Goal: Transaction & Acquisition: Book appointment/travel/reservation

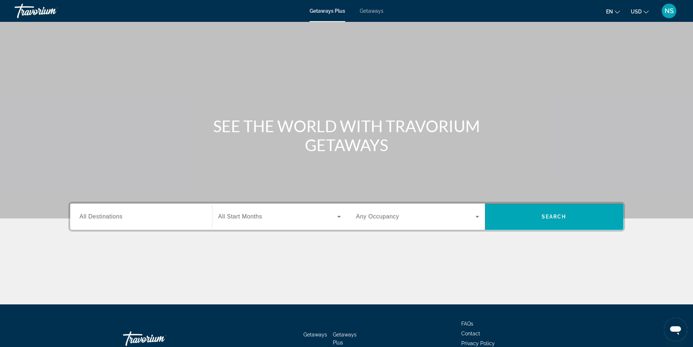
click at [375, 10] on span "Getaways" at bounding box center [372, 11] width 24 height 6
click at [95, 218] on span "All Destinations" at bounding box center [101, 216] width 43 height 6
click at [95, 218] on input "Destination All Destinations" at bounding box center [141, 216] width 123 height 9
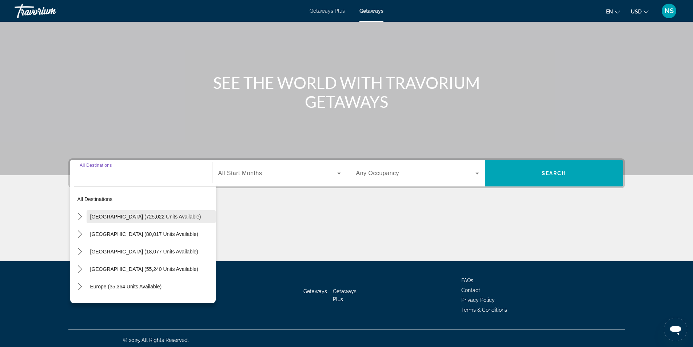
scroll to position [47, 0]
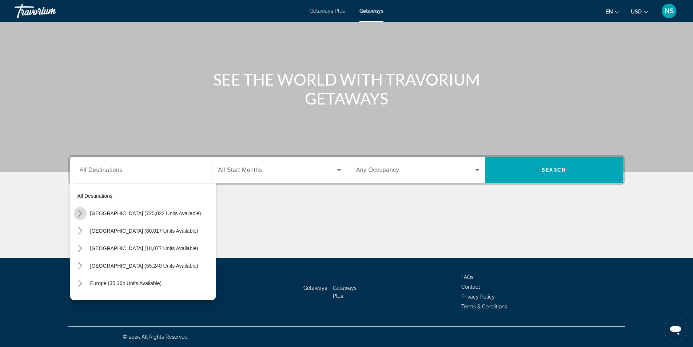
click at [80, 214] on icon "Toggle United States (725,022 units available) submenu" at bounding box center [79, 213] width 7 height 7
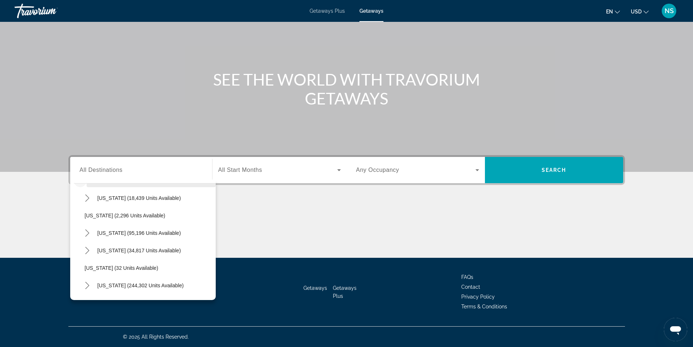
scroll to position [0, 0]
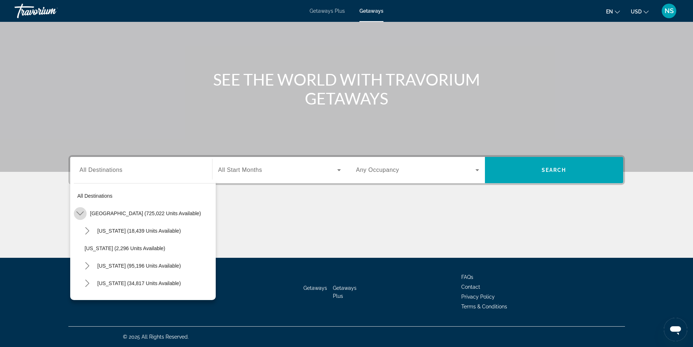
click at [79, 214] on icon "Toggle United States (725,022 units available) submenu" at bounding box center [79, 213] width 7 height 7
click at [101, 230] on span "Mexico (80,017 units available)" at bounding box center [144, 231] width 108 height 6
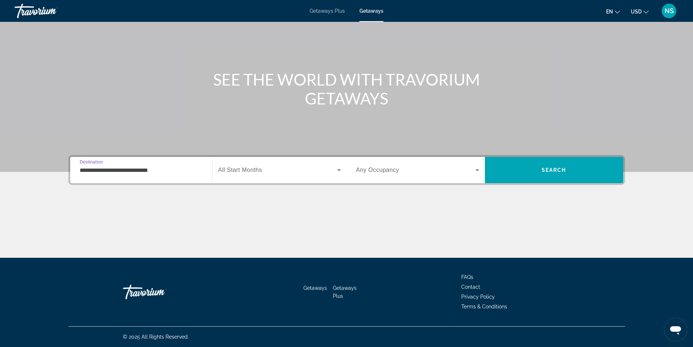
click at [101, 171] on input "**********" at bounding box center [141, 170] width 123 height 9
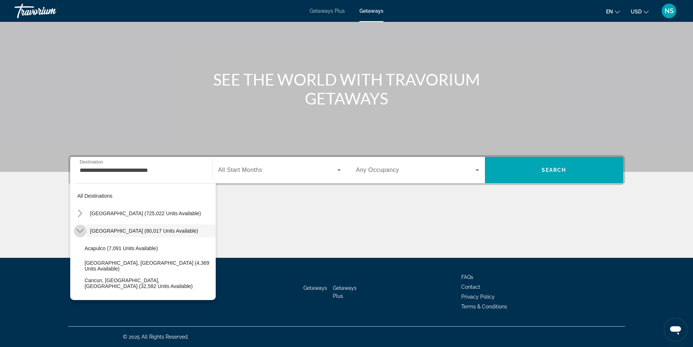
click at [80, 233] on icon "Toggle Mexico (80,017 units available) submenu" at bounding box center [79, 230] width 7 height 7
click at [81, 233] on icon "Toggle Mexico (80,017 units available) submenu" at bounding box center [79, 230] width 7 height 7
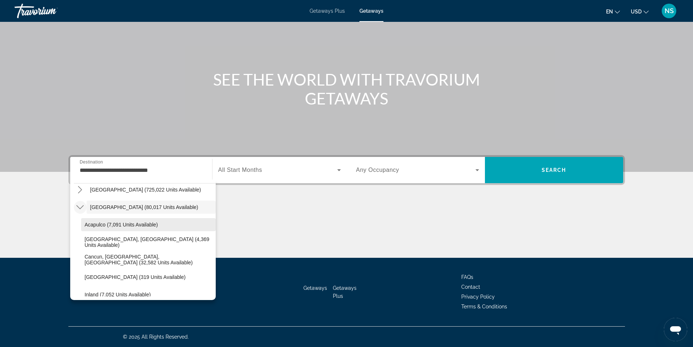
scroll to position [36, 0]
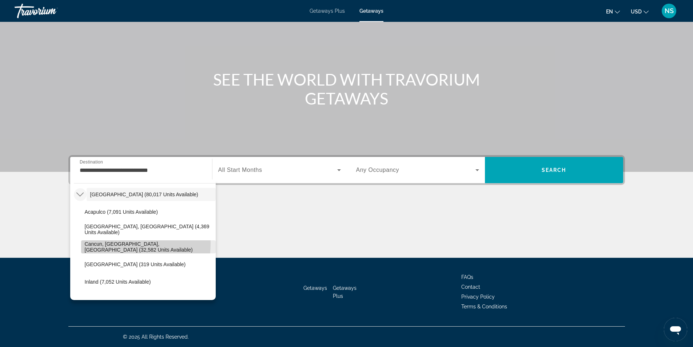
click at [111, 243] on span "Cancun, Cozumel, Riviera Maya (32,582 units available)" at bounding box center [148, 247] width 127 height 12
type input "**********"
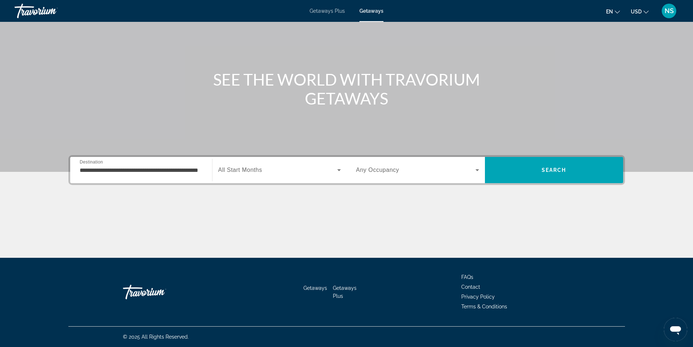
click at [397, 170] on span "Any Occupancy" at bounding box center [377, 170] width 43 height 6
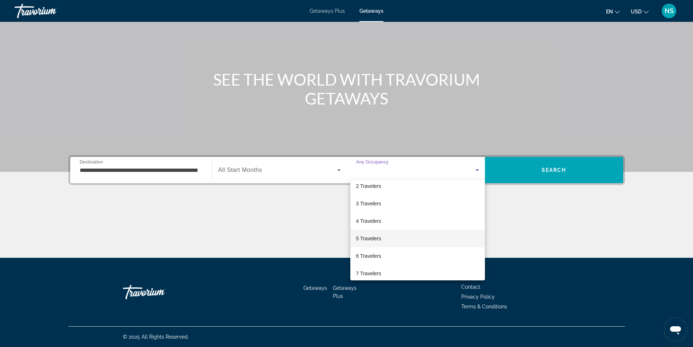
scroll to position [73, 0]
click at [272, 221] on div at bounding box center [346, 173] width 693 height 347
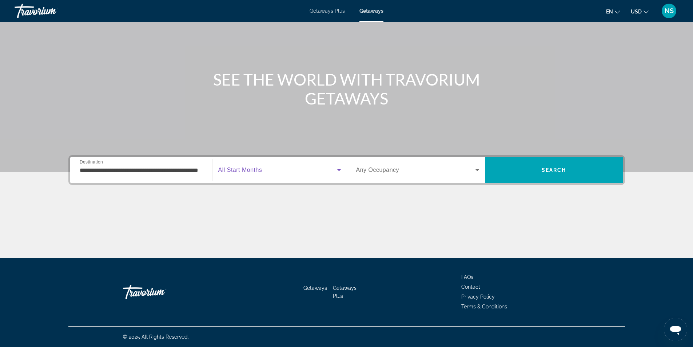
click at [339, 171] on icon "Search widget" at bounding box center [339, 170] width 4 height 2
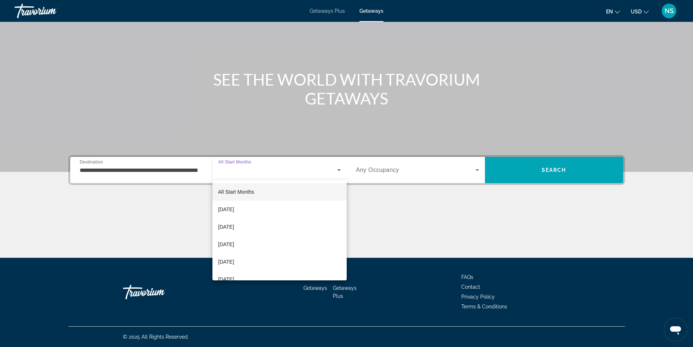
drag, startPoint x: 384, startPoint y: 211, endPoint x: 392, endPoint y: 211, distance: 8.4
click at [385, 211] on div at bounding box center [346, 173] width 693 height 347
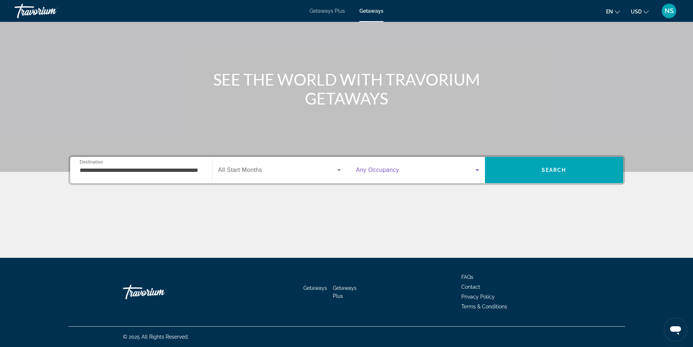
click at [478, 169] on icon "Search widget" at bounding box center [477, 170] width 9 height 9
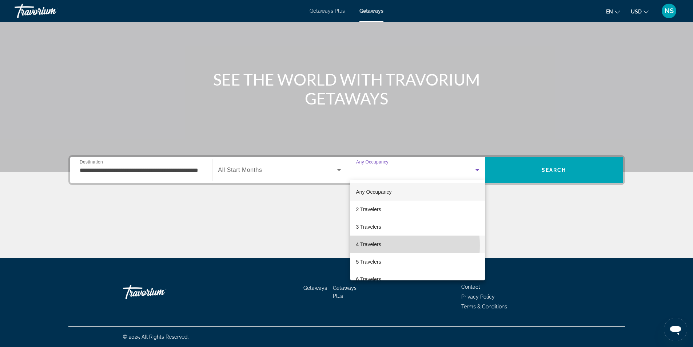
click at [369, 246] on span "4 Travelers" at bounding box center [368, 244] width 25 height 9
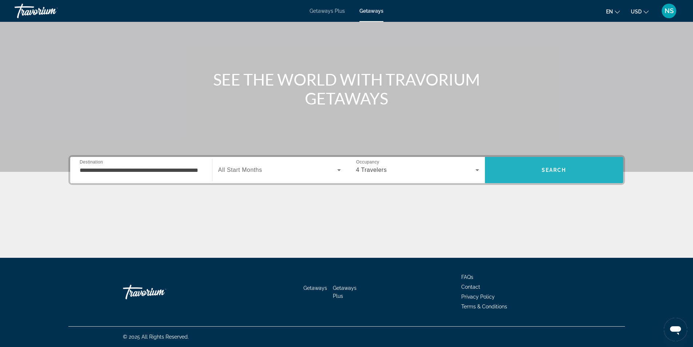
click at [547, 168] on span "Search" at bounding box center [554, 170] width 25 height 6
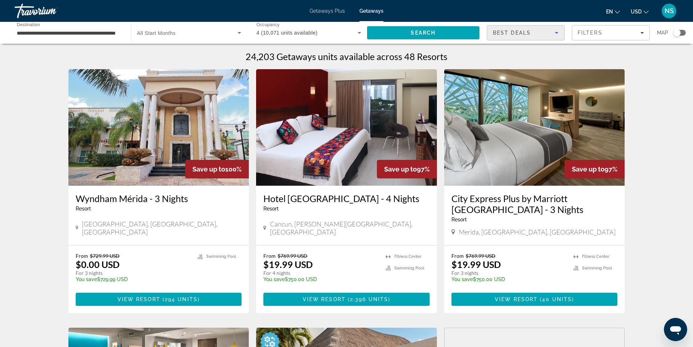
click at [559, 32] on icon "Sort by" at bounding box center [556, 32] width 9 height 9
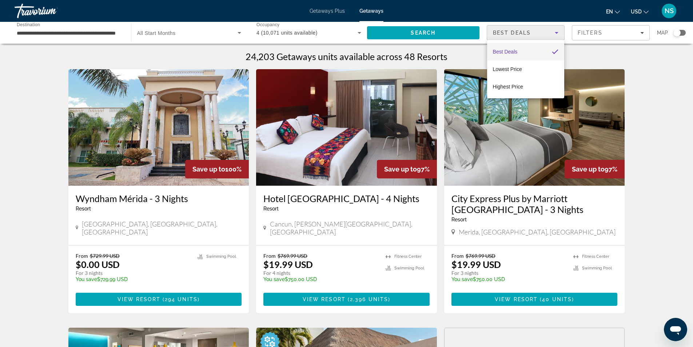
click at [600, 54] on div at bounding box center [346, 173] width 693 height 347
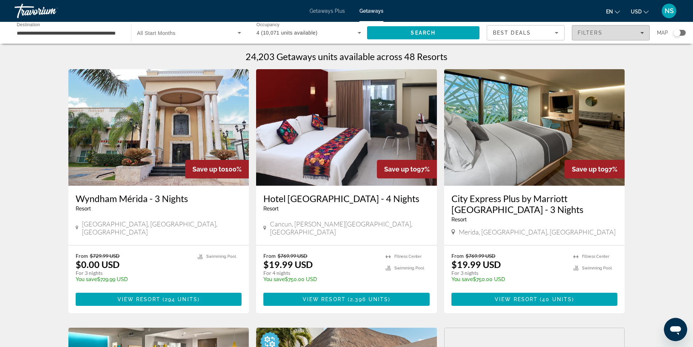
drag, startPoint x: 641, startPoint y: 31, endPoint x: 637, endPoint y: 36, distance: 6.2
click at [641, 32] on icon "Filters" at bounding box center [642, 33] width 4 height 4
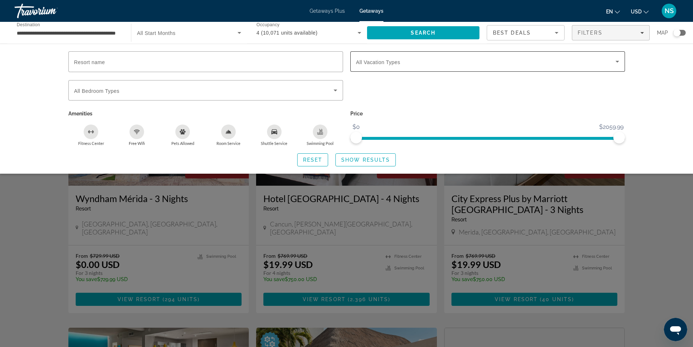
click at [600, 59] on span "Search widget" at bounding box center [485, 61] width 259 height 9
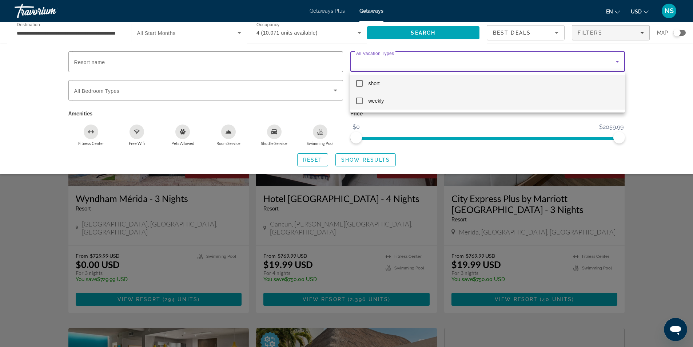
click at [358, 100] on mat-pseudo-checkbox at bounding box center [359, 101] width 7 height 7
click at [367, 162] on div at bounding box center [346, 173] width 693 height 347
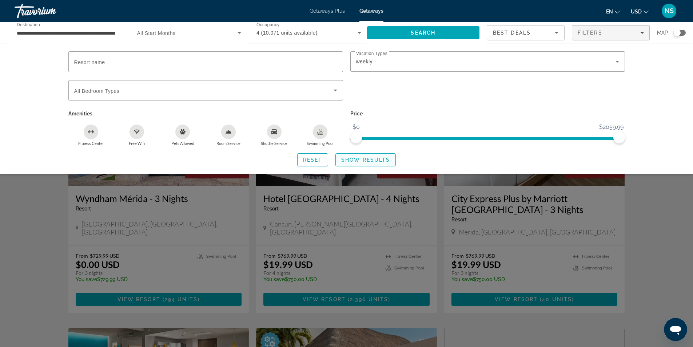
click at [385, 161] on span "Show Results" at bounding box center [365, 160] width 49 height 6
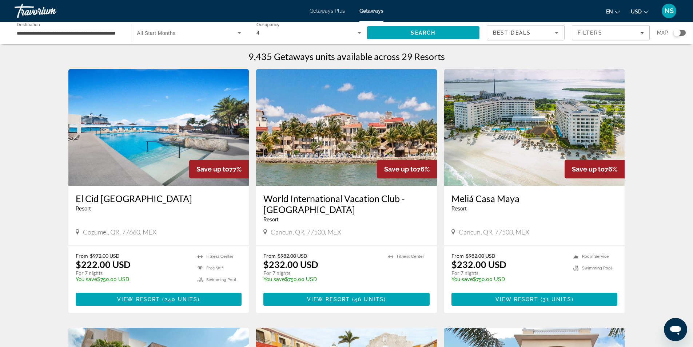
drag, startPoint x: 514, startPoint y: 136, endPoint x: 517, endPoint y: 136, distance: 3.7
click at [514, 136] on img "Main content" at bounding box center [534, 127] width 181 height 116
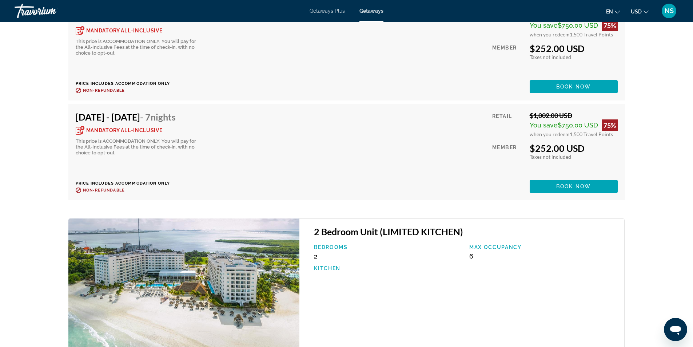
scroll to position [1928, 0]
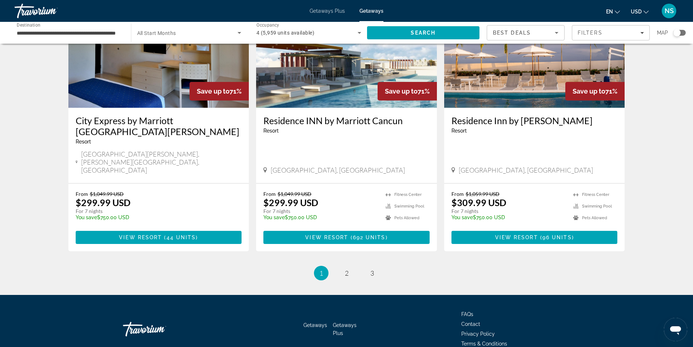
scroll to position [863, 0]
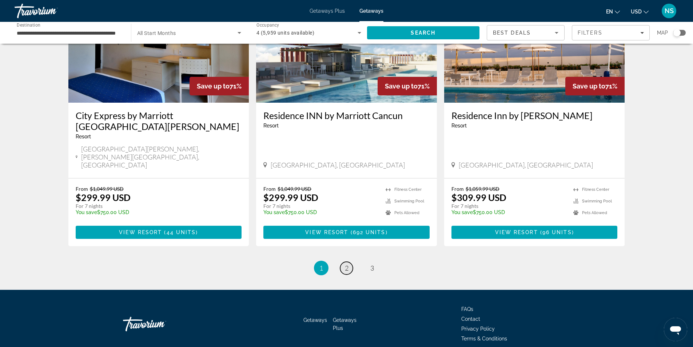
click at [349, 262] on link "page 2" at bounding box center [346, 268] width 13 height 13
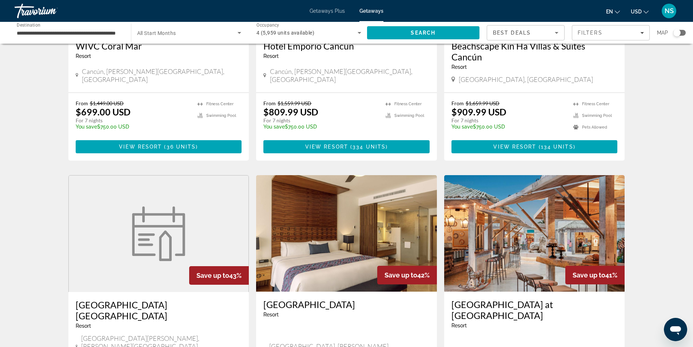
scroll to position [764, 0]
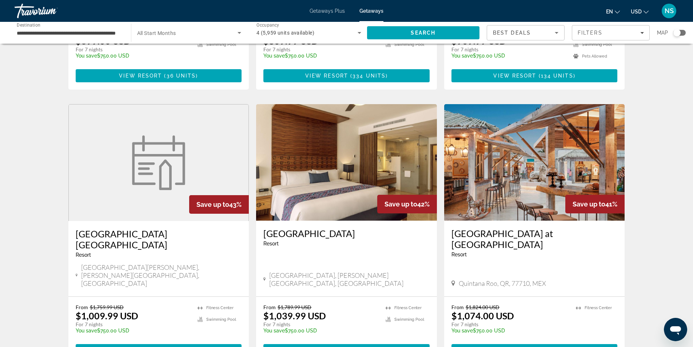
click at [545, 143] on img "Main content" at bounding box center [534, 162] width 181 height 116
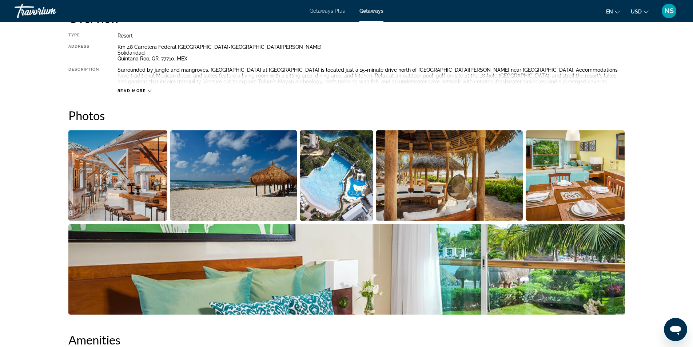
scroll to position [291, 0]
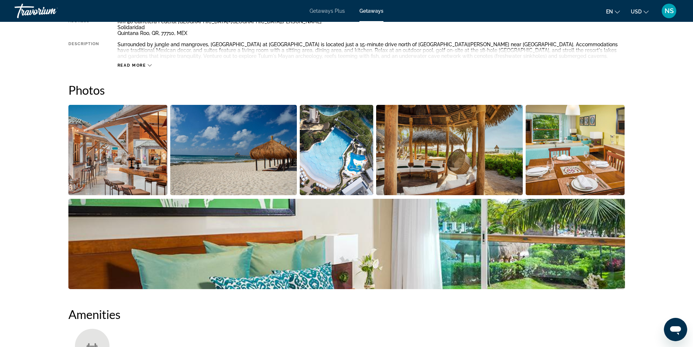
click at [92, 158] on img "Open full-screen image slider" at bounding box center [117, 150] width 99 height 90
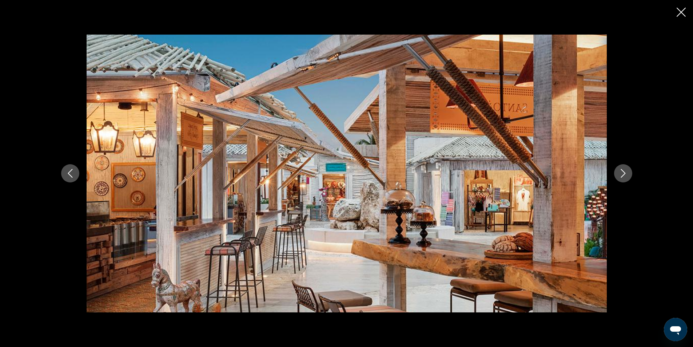
click at [627, 175] on icon "Next image" at bounding box center [623, 173] width 9 height 9
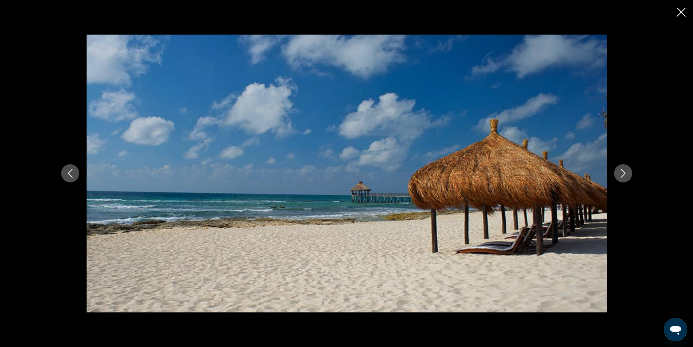
click at [626, 175] on icon "Next image" at bounding box center [623, 173] width 9 height 9
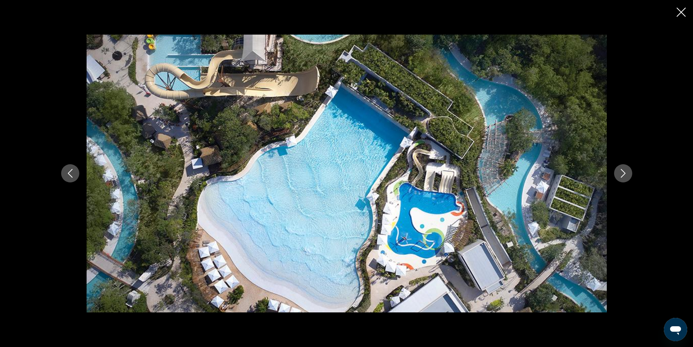
click at [624, 175] on icon "Next image" at bounding box center [623, 173] width 9 height 9
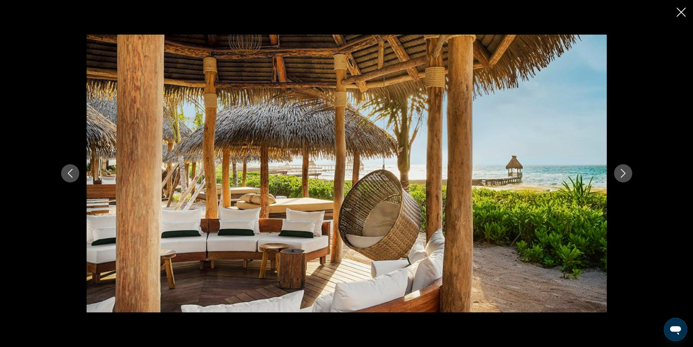
click at [622, 172] on icon "Next image" at bounding box center [623, 173] width 9 height 9
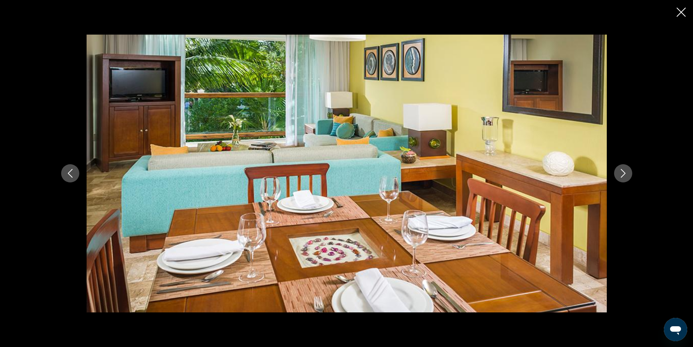
click at [621, 171] on icon "Next image" at bounding box center [623, 173] width 9 height 9
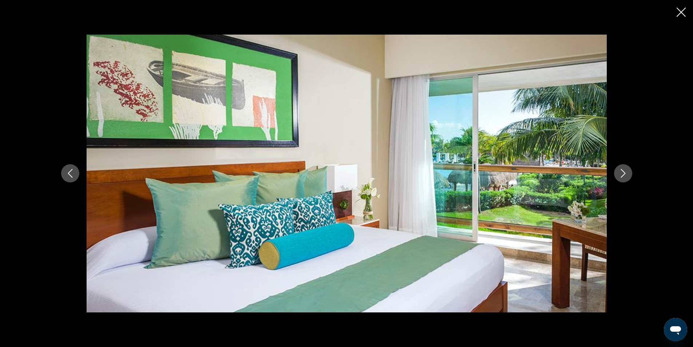
click at [621, 171] on icon "Next image" at bounding box center [623, 173] width 9 height 9
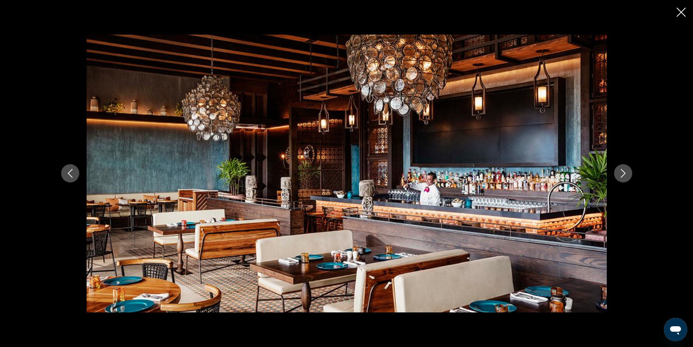
click at [620, 171] on icon "Next image" at bounding box center [623, 173] width 9 height 9
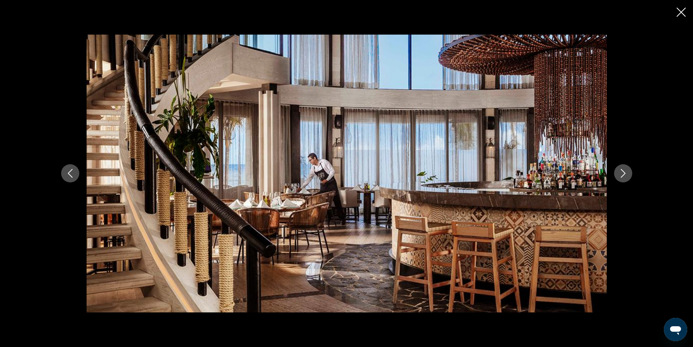
click at [623, 171] on icon "Next image" at bounding box center [623, 173] width 5 height 9
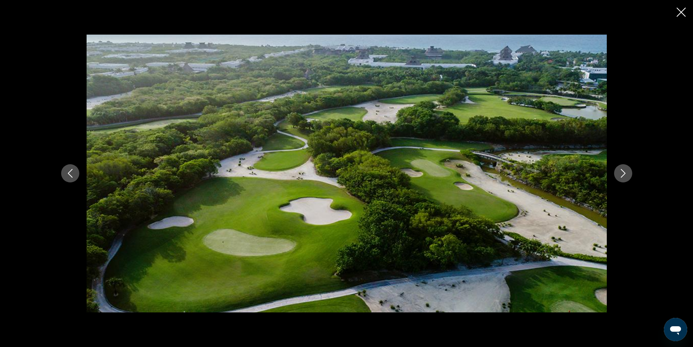
click at [625, 175] on icon "Next image" at bounding box center [623, 173] width 9 height 9
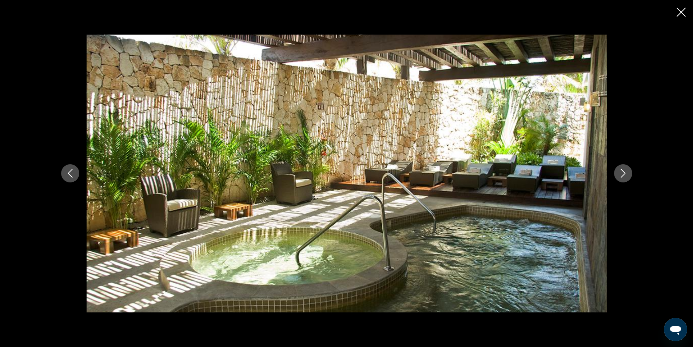
click at [625, 175] on icon "Next image" at bounding box center [623, 173] width 9 height 9
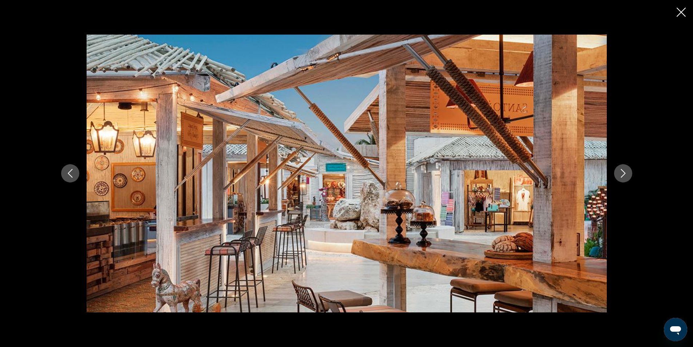
click at [625, 175] on icon "Next image" at bounding box center [623, 173] width 9 height 9
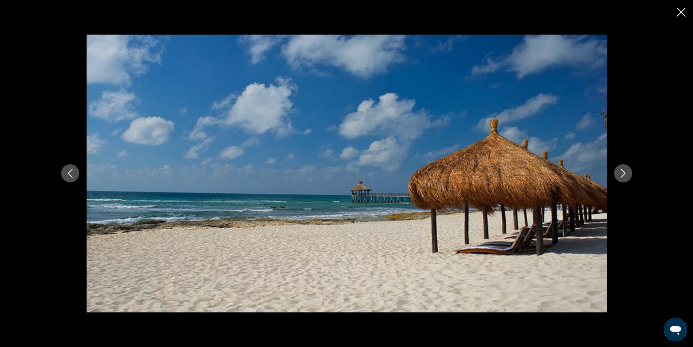
click at [625, 175] on icon "Next image" at bounding box center [623, 173] width 9 height 9
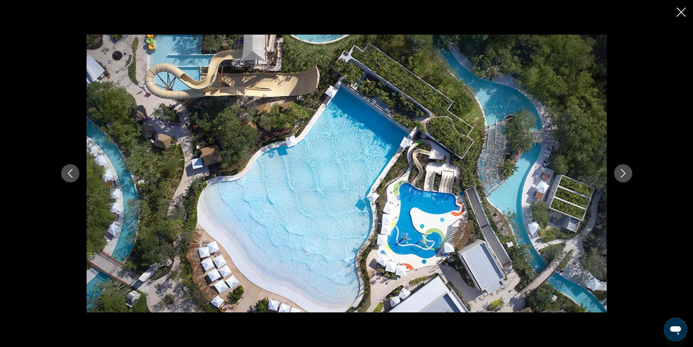
click at [625, 174] on icon "Next image" at bounding box center [623, 173] width 9 height 9
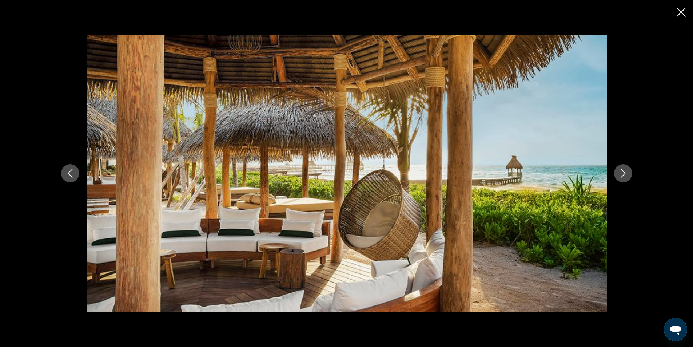
click at [685, 14] on icon "Close slideshow" at bounding box center [681, 12] width 9 height 9
